Goal: Task Accomplishment & Management: Manage account settings

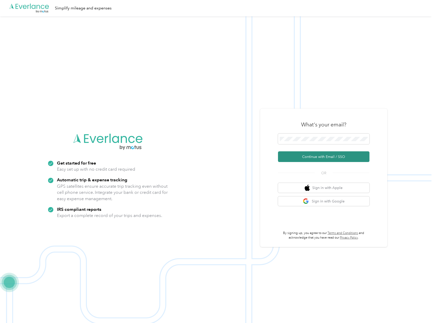
click at [323, 157] on button "Continue with Email / SSO" at bounding box center [324, 156] width 92 height 11
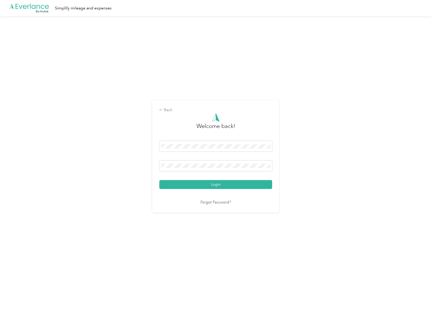
drag, startPoint x: 203, startPoint y: 185, endPoint x: 205, endPoint y: 186, distance: 2.7
click at [204, 186] on button "Login" at bounding box center [215, 184] width 113 height 9
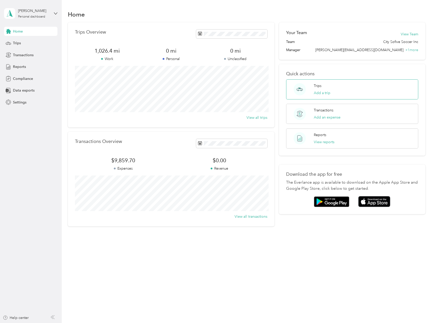
click at [335, 87] on div "Trips Add a trip" at bounding box center [352, 89] width 132 height 20
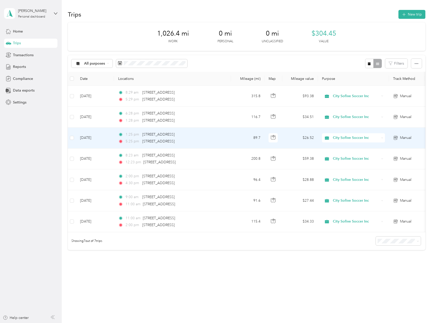
scroll to position [1, 0]
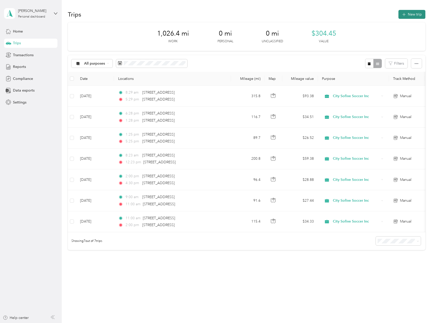
click at [407, 15] on button "New trip" at bounding box center [412, 14] width 27 height 9
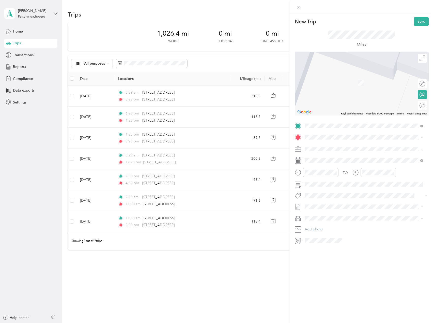
click at [337, 154] on span "Dock [STREET_ADDRESS][US_STATE]" at bounding box center [344, 154] width 61 height 5
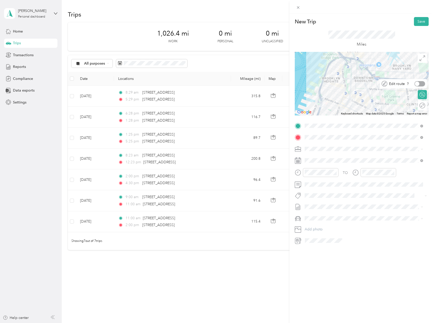
click at [417, 84] on div at bounding box center [420, 83] width 11 height 5
click at [421, 84] on div at bounding box center [423, 83] width 5 height 5
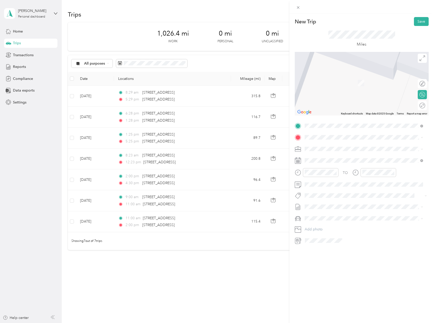
click at [356, 266] on div "New Trip Save This trip cannot be edited because it is either under review, app…" at bounding box center [362, 174] width 145 height 323
click at [329, 207] on div "30" at bounding box center [328, 207] width 7 height 6
drag, startPoint x: 313, startPoint y: 212, endPoint x: 322, endPoint y: 206, distance: 10.2
click at [313, 212] on div "08" at bounding box center [310, 212] width 12 height 7
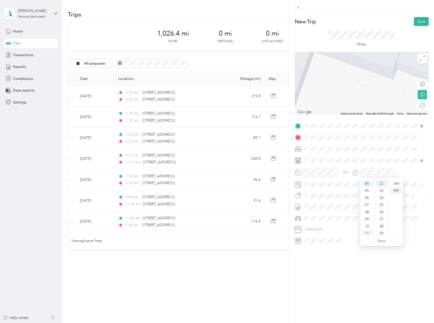
click at [368, 230] on div "11" at bounding box center [368, 233] width 12 height 7
click at [360, 285] on div "New Trip Save This trip cannot be edited because it is either under review, app…" at bounding box center [362, 174] width 145 height 323
click at [344, 181] on div "AM" at bounding box center [339, 183] width 12 height 7
click at [401, 183] on div "AM" at bounding box center [396, 183] width 12 height 7
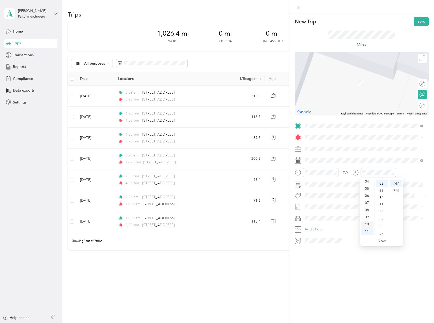
click at [367, 225] on div "10" at bounding box center [368, 224] width 12 height 7
drag, startPoint x: 316, startPoint y: 284, endPoint x: 316, endPoint y: 281, distance: 3.1
click at [316, 284] on div "New Trip Save This trip cannot be edited because it is either under review, app…" at bounding box center [362, 174] width 145 height 323
click at [415, 22] on button "Save" at bounding box center [421, 21] width 15 height 9
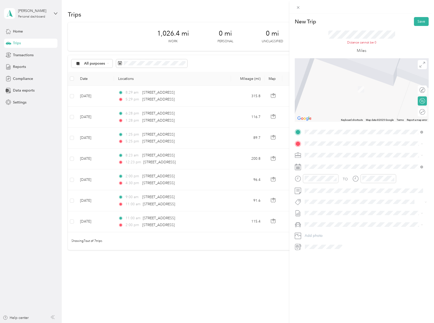
click at [331, 164] on span "[STREET_ADDRESS][PERSON_NAME][US_STATE]" at bounding box center [353, 162] width 79 height 5
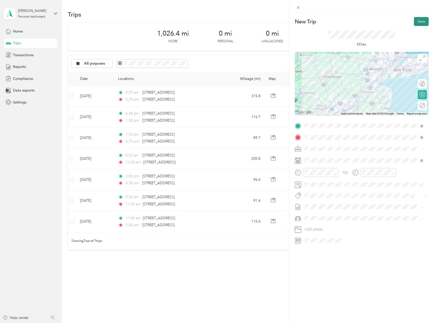
click at [420, 22] on button "Save" at bounding box center [421, 21] width 15 height 9
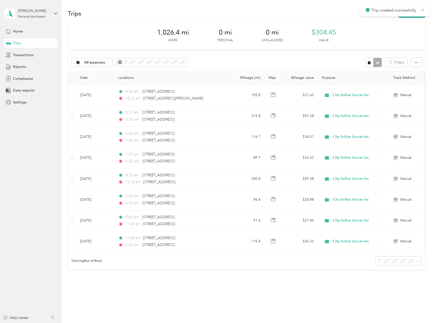
click at [424, 9] on icon at bounding box center [423, 10] width 2 height 2
click at [415, 14] on button "New trip" at bounding box center [412, 13] width 27 height 9
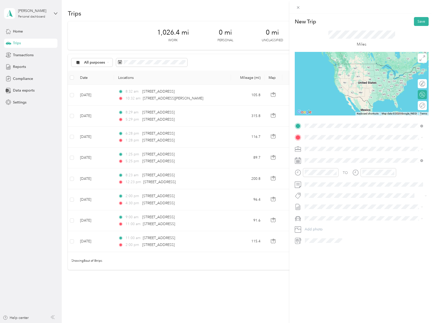
click at [339, 146] on span "[STREET_ADDRESS][PERSON_NAME][US_STATE]" at bounding box center [353, 144] width 79 height 5
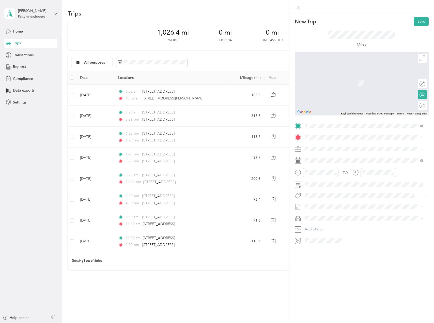
click at [344, 323] on div "New Trip Save This trip cannot be edited because it is either under review, app…" at bounding box center [216, 323] width 432 height 0
click at [337, 158] on span "[STREET_ADDRESS][DEMOGRAPHIC_DATA][PERSON_NAME][US_STATE]" at bounding box center [367, 157] width 107 height 9
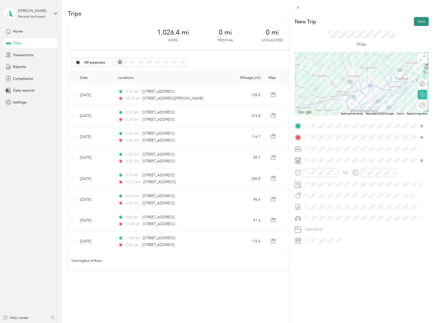
click at [416, 21] on button "Save" at bounding box center [421, 21] width 15 height 9
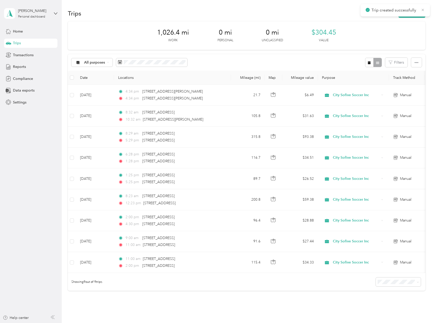
click at [422, 10] on icon at bounding box center [423, 10] width 4 height 5
click at [412, 14] on button "New trip" at bounding box center [412, 13] width 27 height 9
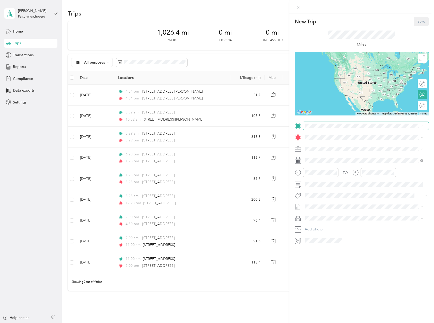
click at [336, 128] on span at bounding box center [366, 126] width 126 height 8
click at [341, 150] on li "[STREET_ADDRESS][DEMOGRAPHIC_DATA][PERSON_NAME][US_STATE]" at bounding box center [364, 146] width 122 height 14
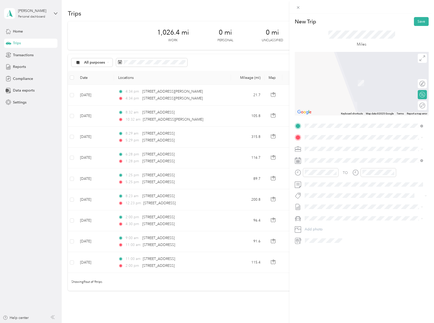
click at [359, 160] on li "[STREET_ADDRESS][US_STATE]" at bounding box center [364, 154] width 122 height 10
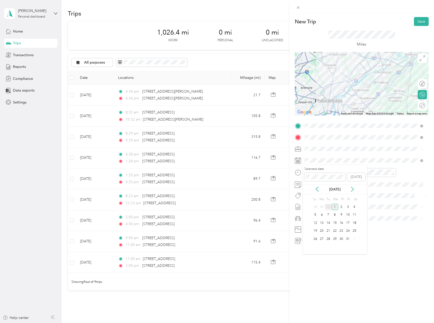
click at [328, 208] on div "30" at bounding box center [328, 207] width 7 height 6
click at [423, 25] on button "Save" at bounding box center [421, 21] width 15 height 9
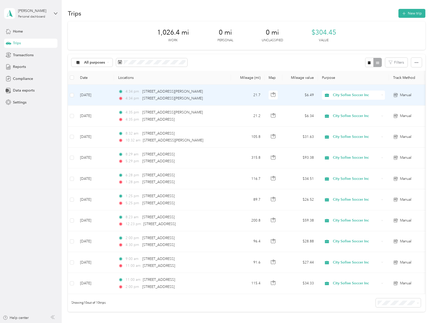
click at [98, 93] on td "[DATE]" at bounding box center [95, 95] width 38 height 21
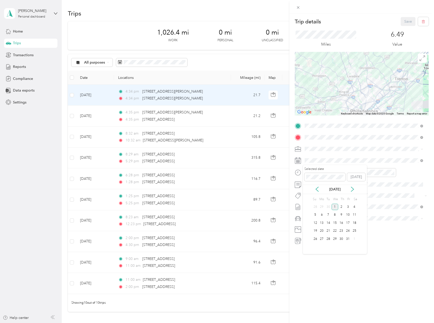
drag, startPoint x: 329, startPoint y: 208, endPoint x: 330, endPoint y: 198, distance: 9.5
click at [328, 208] on div "30" at bounding box center [328, 207] width 7 height 6
click at [407, 22] on button "Save" at bounding box center [408, 21] width 15 height 9
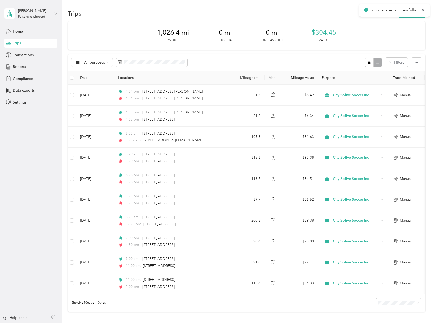
click at [408, 323] on div "Trip details Save This trip cannot be edited because it is either under review,…" at bounding box center [216, 323] width 432 height 0
click at [415, 12] on button "New trip" at bounding box center [412, 13] width 27 height 9
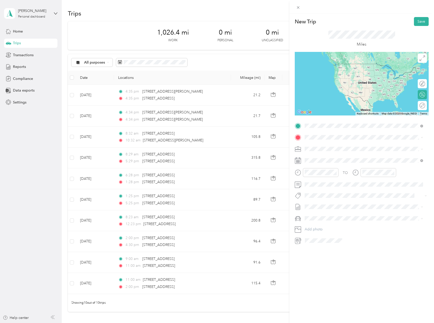
click at [365, 146] on span "[STREET_ADDRESS][US_STATE]" at bounding box center [339, 144] width 51 height 5
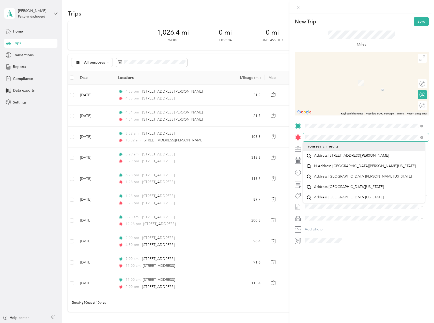
click at [273, 133] on div "New Trip Save This trip cannot be edited because it is either under review, app…" at bounding box center [217, 161] width 434 height 323
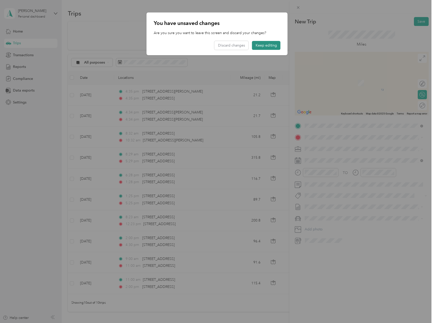
click at [272, 45] on button "Keep editing" at bounding box center [266, 45] width 28 height 9
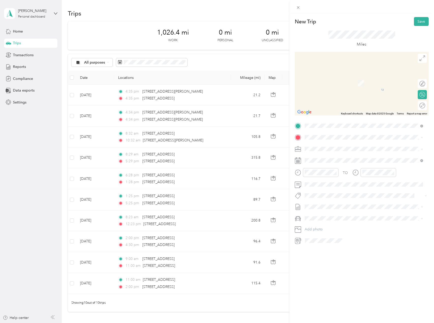
click at [340, 157] on span "[GEOGRAPHIC_DATA][US_STATE], [GEOGRAPHIC_DATA]" at bounding box center [361, 154] width 94 height 5
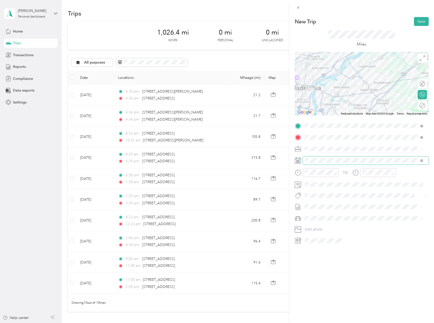
click at [339, 163] on span at bounding box center [366, 160] width 126 height 8
drag, startPoint x: 330, startPoint y: 208, endPoint x: 334, endPoint y: 208, distance: 4.8
click at [329, 208] on div "30" at bounding box center [328, 207] width 7 height 6
click at [421, 20] on button "Save" at bounding box center [421, 21] width 15 height 9
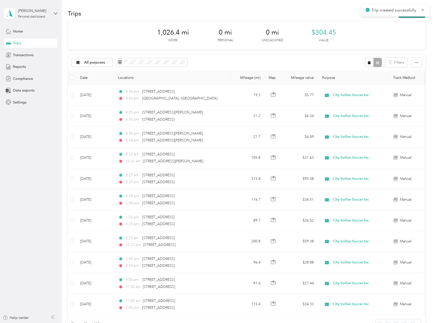
drag, startPoint x: 422, startPoint y: 9, endPoint x: 418, endPoint y: 12, distance: 5.3
click at [422, 9] on icon at bounding box center [423, 10] width 4 height 5
click at [415, 14] on button "New trip" at bounding box center [412, 13] width 27 height 9
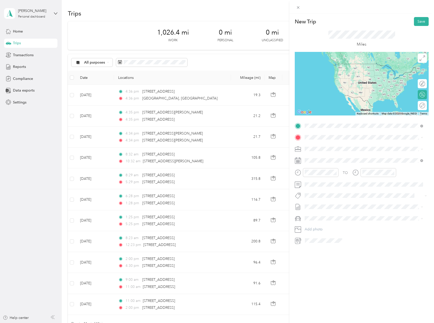
click at [338, 145] on span "[GEOGRAPHIC_DATA][US_STATE], [GEOGRAPHIC_DATA]" at bounding box center [361, 144] width 94 height 5
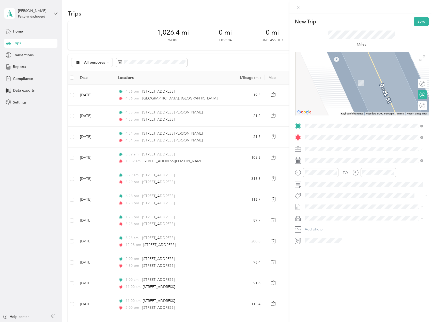
click at [343, 154] on span "[STREET_ADDRESS][US_STATE]" at bounding box center [339, 155] width 51 height 5
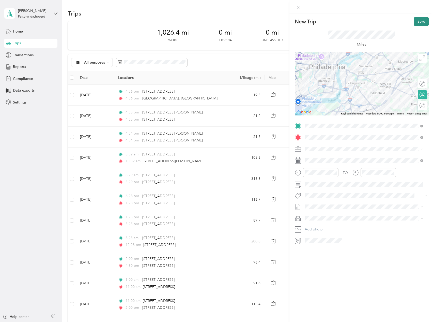
click at [418, 24] on button "Save" at bounding box center [421, 21] width 15 height 9
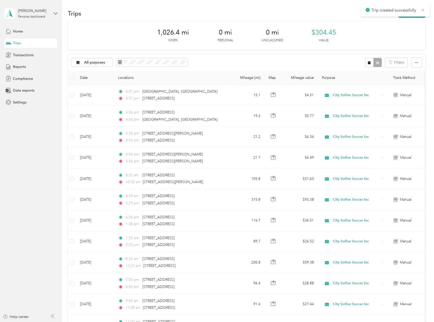
click at [423, 10] on icon at bounding box center [423, 10] width 4 height 5
click at [410, 10] on button "New trip" at bounding box center [412, 13] width 27 height 9
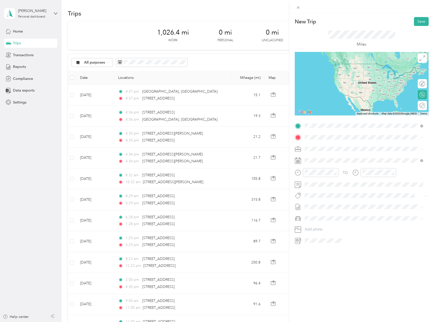
click at [365, 146] on span "[STREET_ADDRESS][US_STATE]" at bounding box center [339, 144] width 51 height 5
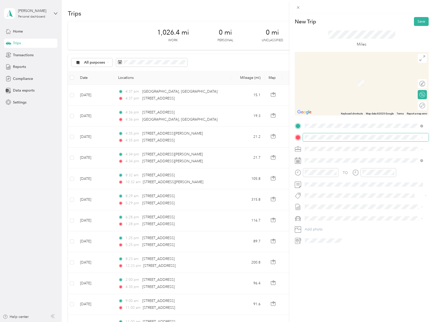
click at [341, 135] on span at bounding box center [366, 137] width 126 height 8
click at [338, 140] on span at bounding box center [366, 137] width 126 height 8
click at [338, 159] on div "[STREET_ADDRESS][PERSON_NAME][US_STATE]" at bounding box center [364, 156] width 115 height 7
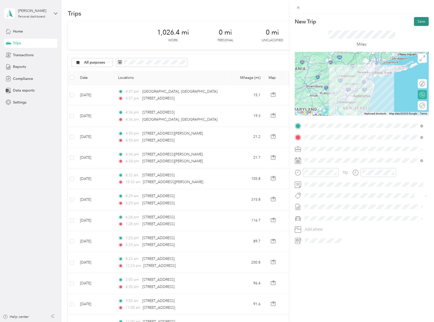
click at [414, 23] on button "Save" at bounding box center [421, 21] width 15 height 9
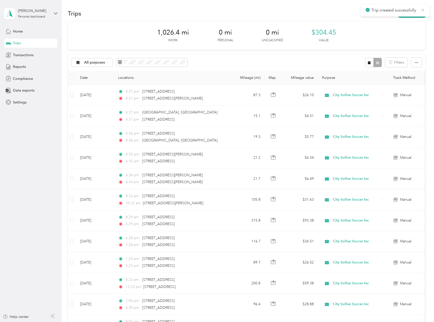
click at [422, 11] on span "Trip created successfully" at bounding box center [395, 10] width 59 height 6
click at [424, 10] on icon at bounding box center [423, 10] width 4 height 5
click at [413, 12] on button "New trip" at bounding box center [412, 13] width 27 height 9
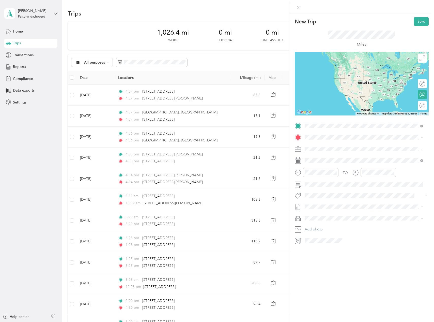
click at [348, 146] on span "[STREET_ADDRESS][PERSON_NAME][US_STATE]" at bounding box center [353, 144] width 79 height 5
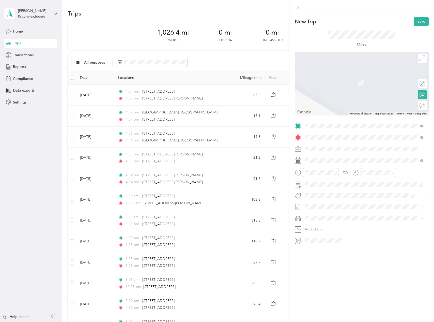
click at [350, 156] on span "Dock [STREET_ADDRESS][US_STATE]" at bounding box center [344, 155] width 61 height 5
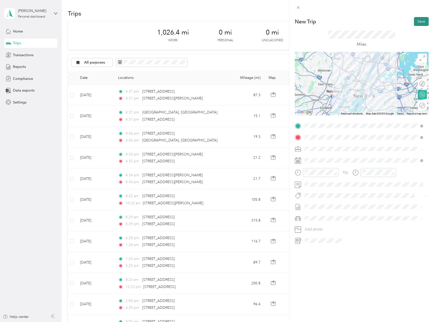
click at [420, 21] on button "Save" at bounding box center [421, 21] width 15 height 9
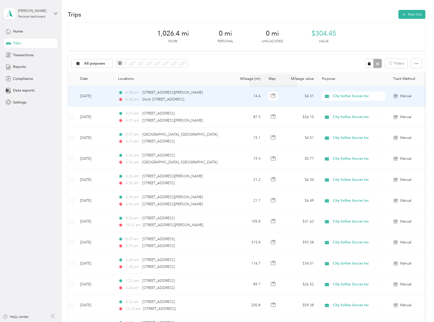
click at [222, 98] on div "4:38 pm Dock [GEOGRAPHIC_DATA], [GEOGRAPHIC_DATA]" at bounding box center [171, 100] width 107 height 6
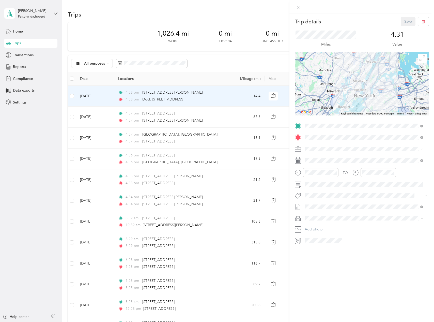
click at [404, 8] on div at bounding box center [362, 6] width 145 height 13
click at [26, 36] on div "Trip details Save This trip cannot be edited because it is either under review,…" at bounding box center [217, 161] width 434 height 322
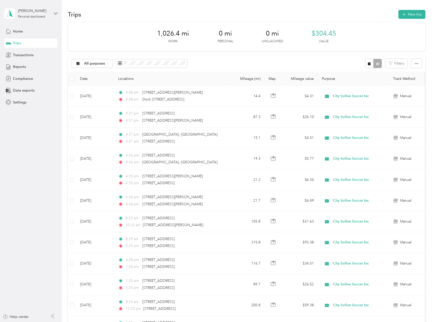
click at [22, 33] on div at bounding box center [217, 161] width 434 height 322
click at [19, 33] on span "Home" at bounding box center [18, 31] width 10 height 5
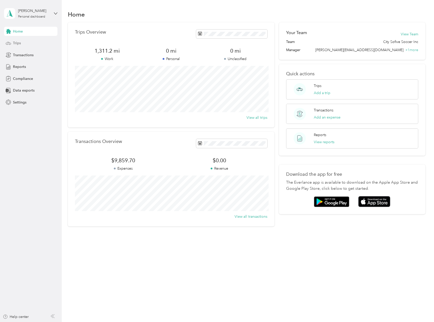
click at [23, 44] on div "Trips" at bounding box center [30, 43] width 53 height 9
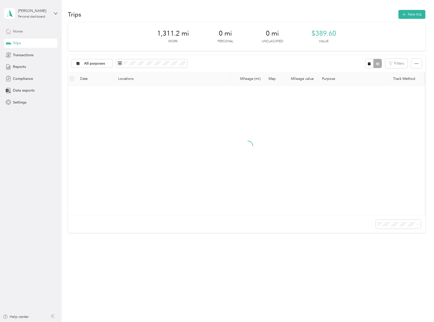
click at [18, 31] on span "Home" at bounding box center [18, 31] width 10 height 5
